Goal: Task Accomplishment & Management: Manage account settings

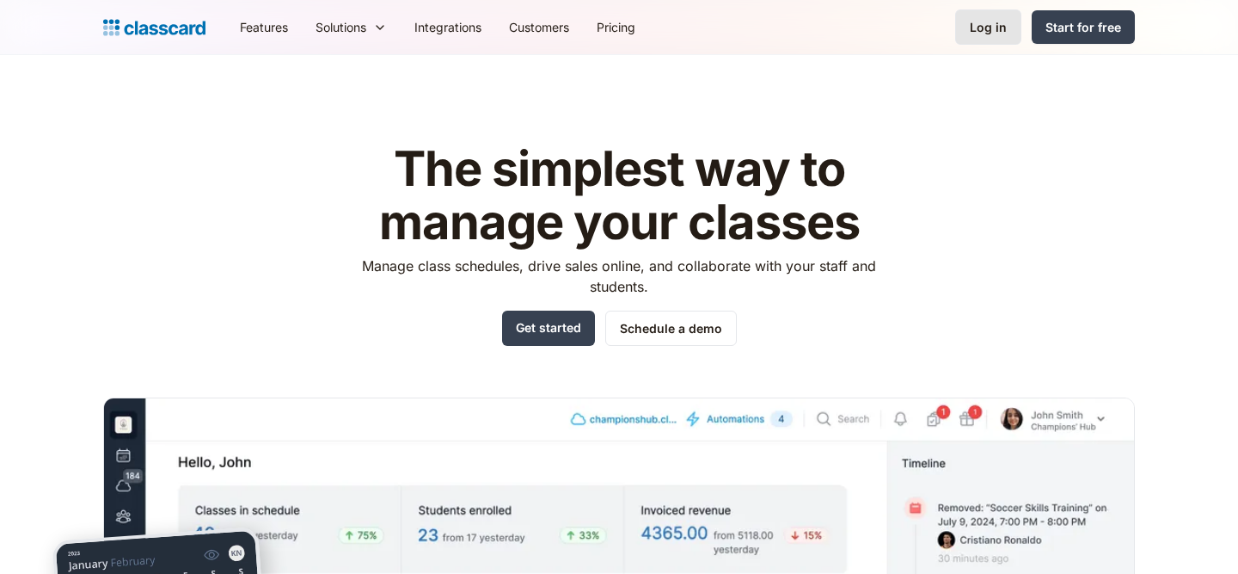
click at [1009, 38] on link "Log in" at bounding box center [988, 26] width 66 height 35
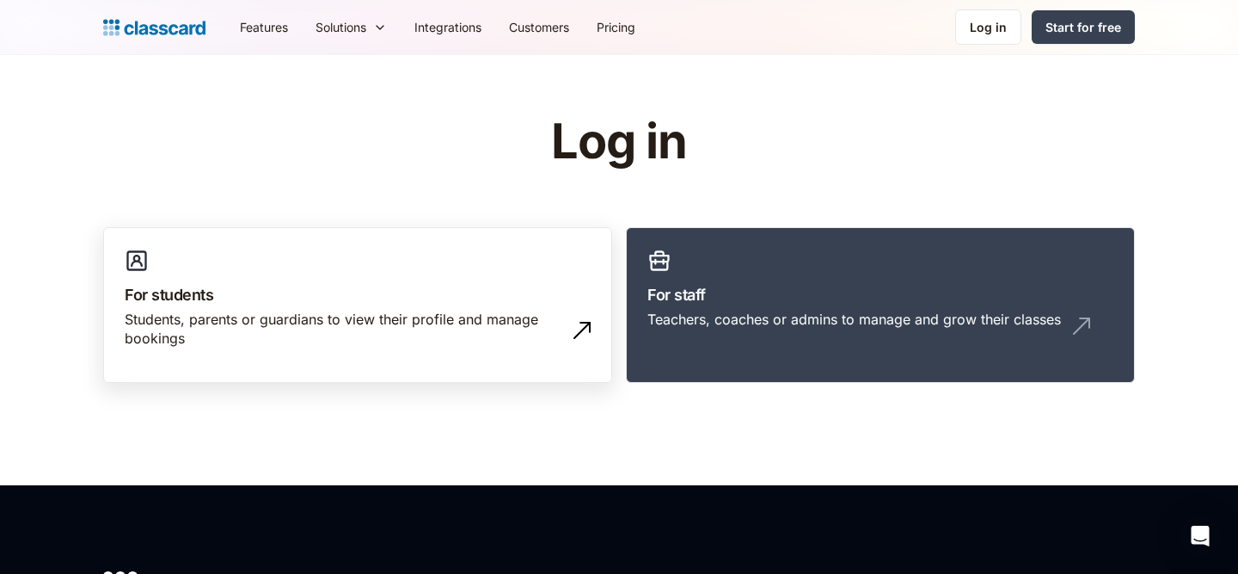
click at [440, 251] on link "For students Students, parents or guardians to view their profile and manage bo…" at bounding box center [357, 305] width 509 height 156
click at [385, 331] on div "Students, parents or guardians to view their profile and manage bookings" at bounding box center [341, 329] width 432 height 39
click at [582, 326] on img at bounding box center [582, 330] width 28 height 28
